Goal: Check status: Check status

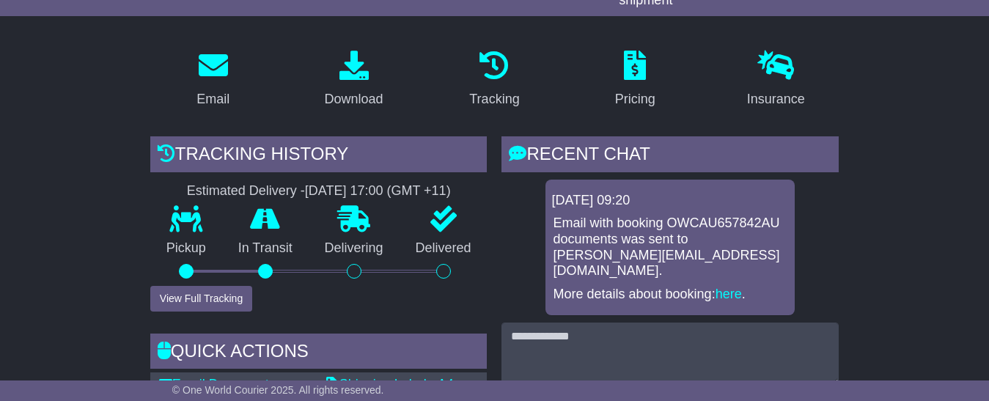
click at [229, 312] on button "View Full Tracking" at bounding box center [201, 299] width 102 height 26
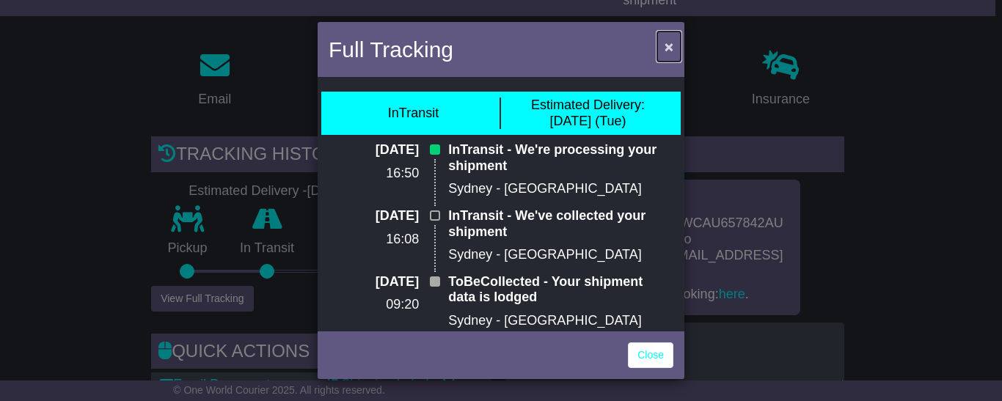
click at [671, 45] on span "×" at bounding box center [668, 46] width 9 height 17
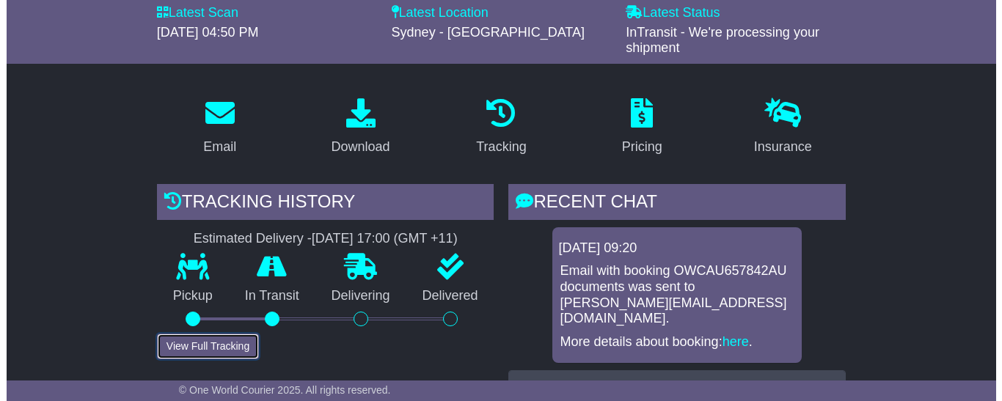
scroll to position [147, 0]
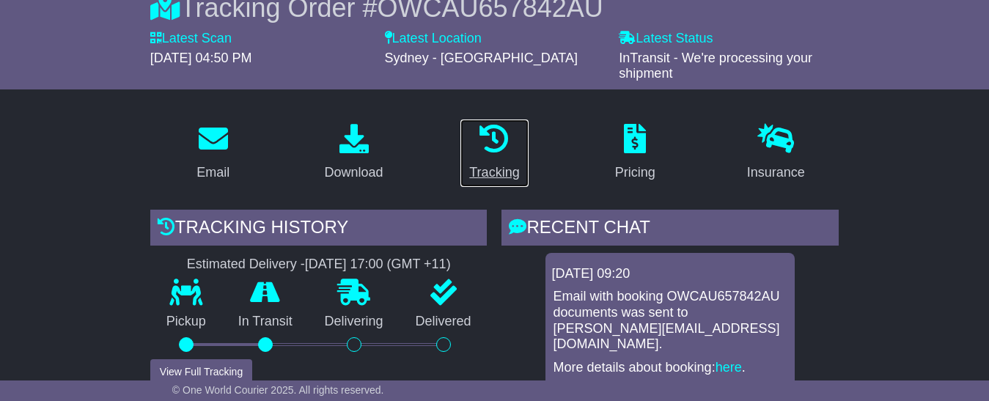
click at [494, 153] on icon at bounding box center [494, 138] width 29 height 29
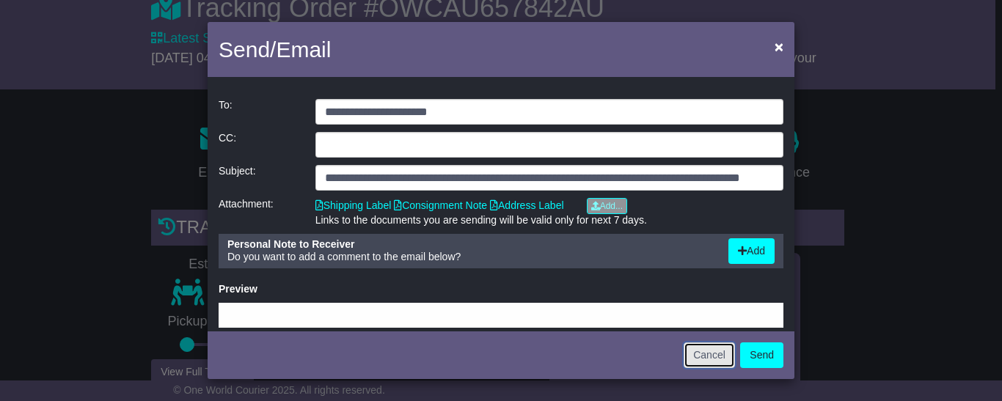
click at [698, 356] on button "Cancel" at bounding box center [709, 355] width 51 height 26
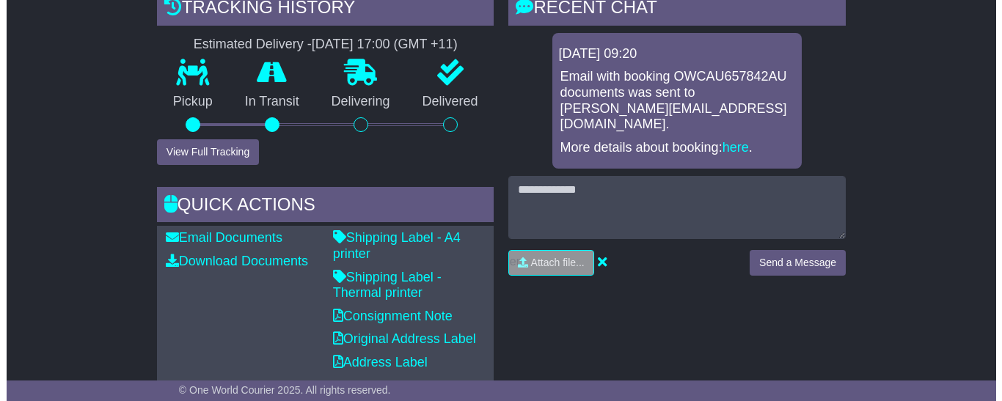
scroll to position [293, 0]
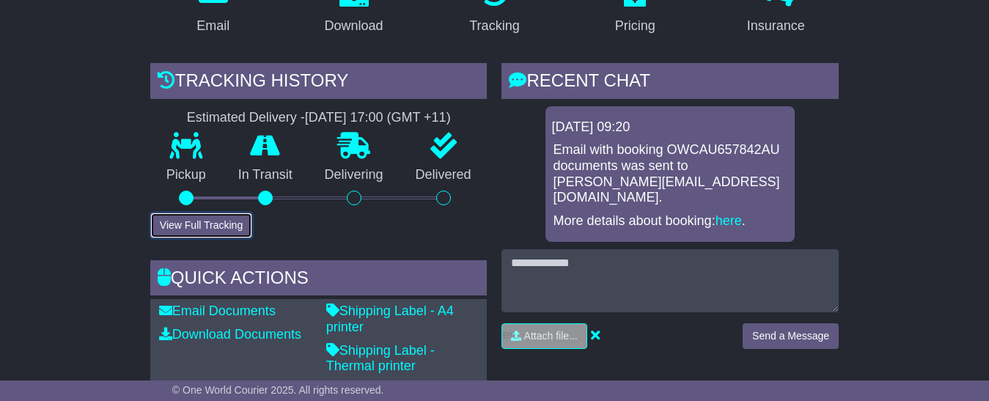
click at [180, 238] on button "View Full Tracking" at bounding box center [201, 226] width 102 height 26
